Goal: Entertainment & Leisure: Consume media (video, audio)

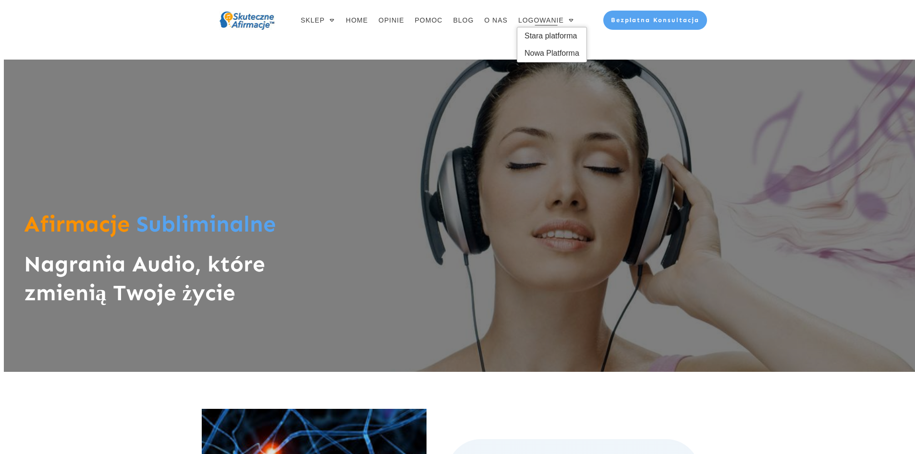
click at [550, 21] on span "LOGOWANIE" at bounding box center [541, 19] width 46 height 13
click at [546, 37] on span "Stara platforma" at bounding box center [551, 35] width 55 height 15
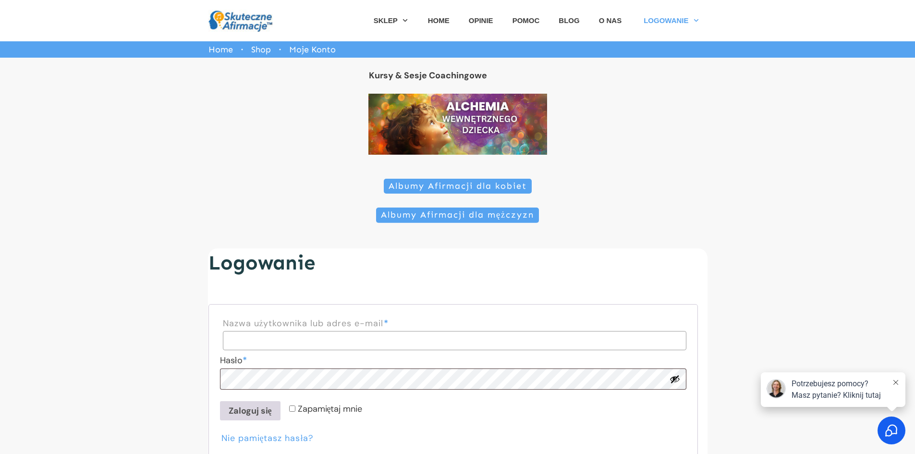
type input "**********"
click at [260, 409] on button "Zaloguj się" at bounding box center [250, 410] width 60 height 19
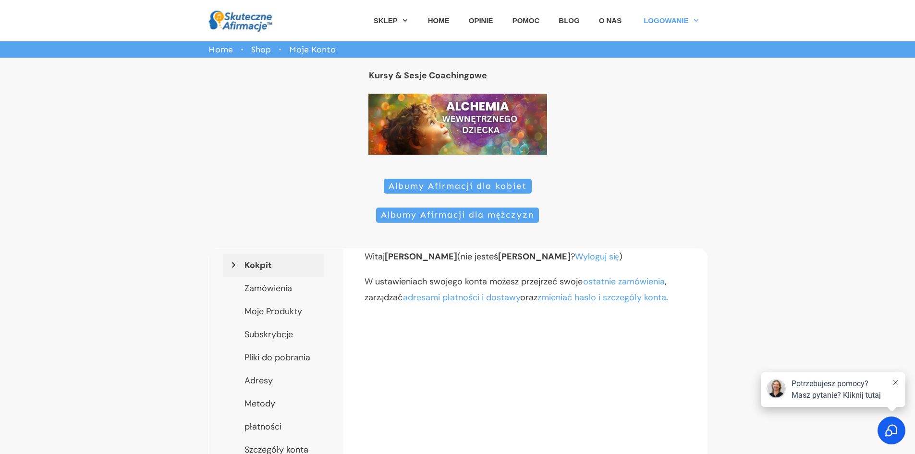
click at [436, 190] on span "Albumy Afirmacji dla kobiet" at bounding box center [457, 186] width 138 height 11
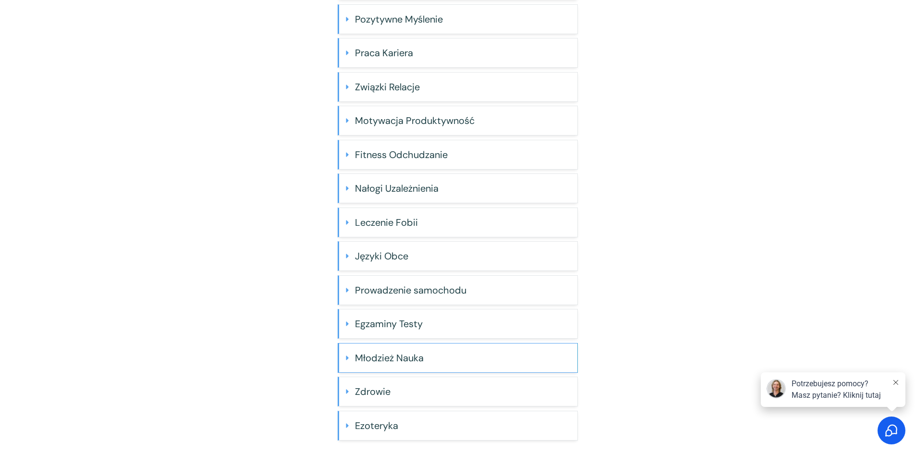
scroll to position [272, 0]
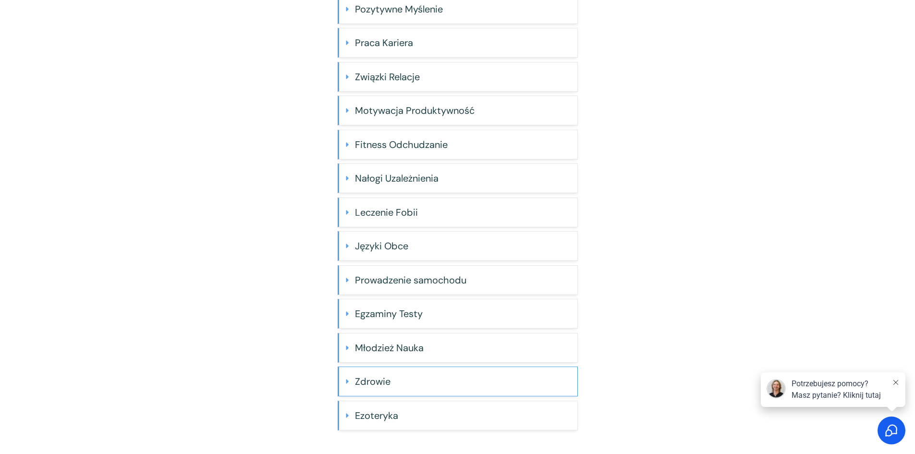
click at [364, 367] on "Zdrowie" at bounding box center [457, 381] width 240 height 30
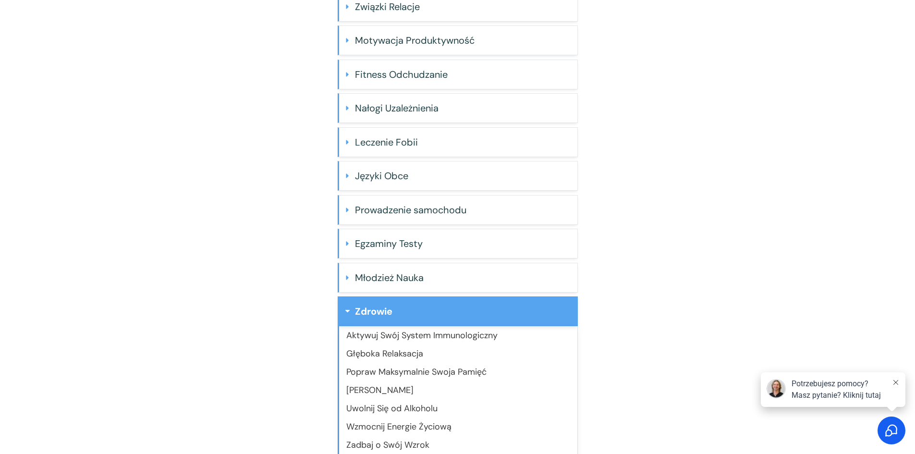
scroll to position [418, 0]
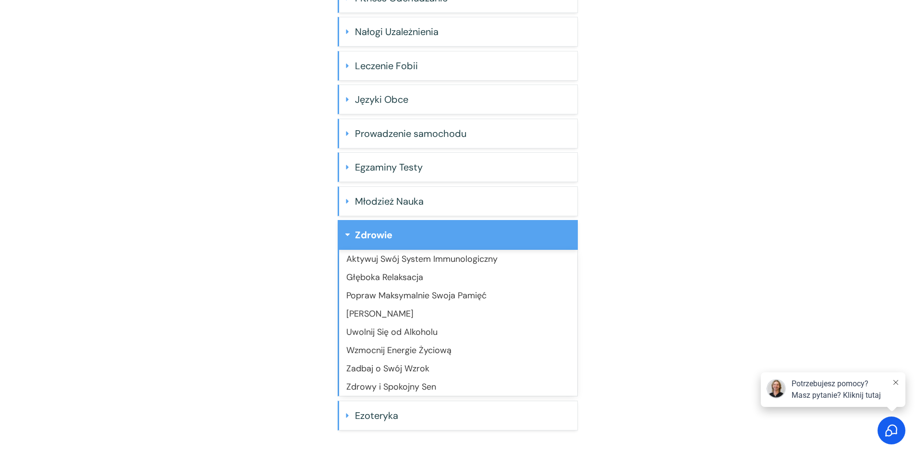
click at [413, 349] on link "Wzmocnij Energie Życiową" at bounding box center [398, 350] width 105 height 12
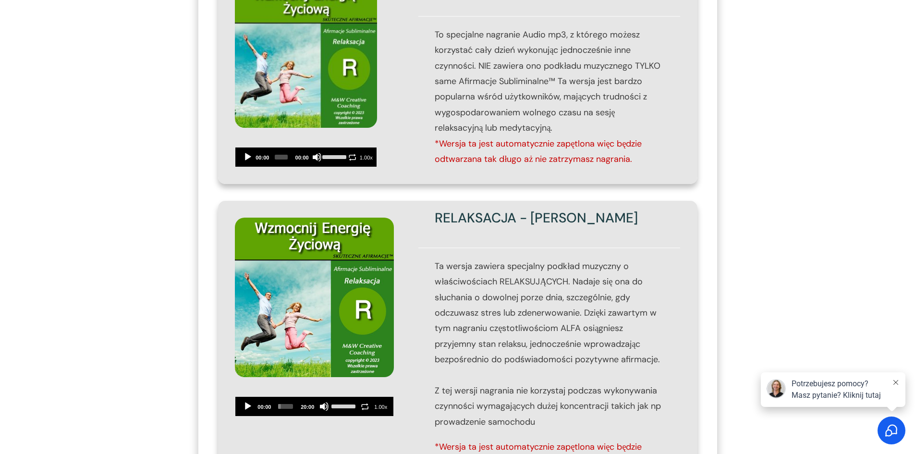
scroll to position [528, 0]
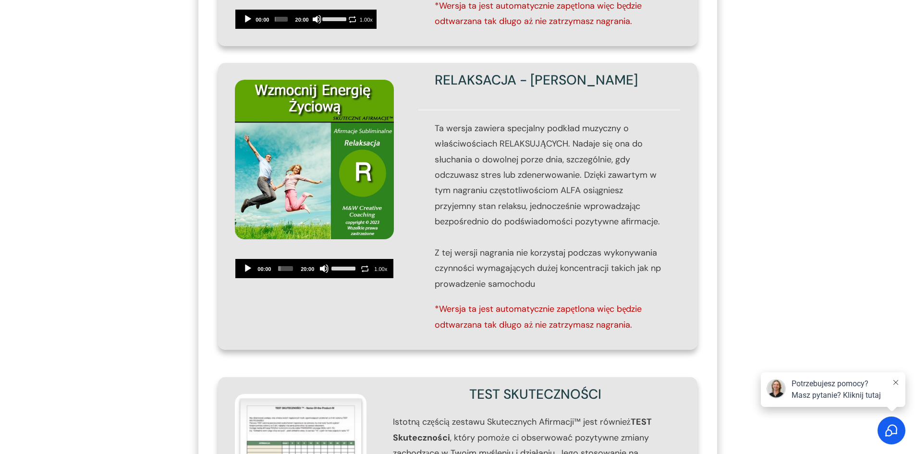
click at [250, 265] on button "Play" at bounding box center [248, 269] width 10 height 10
